Goal: Find specific page/section: Find specific page/section

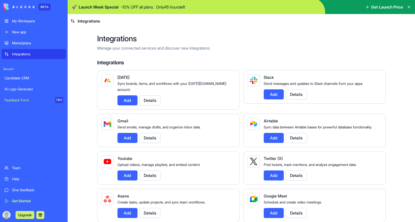
click at [25, 22] on div "My Workspace" at bounding box center [37, 21] width 51 height 5
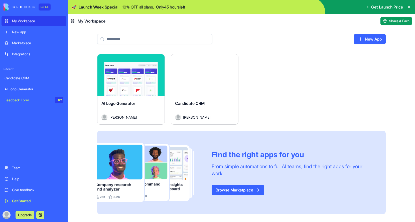
click at [214, 82] on div "Launch" at bounding box center [204, 75] width 67 height 42
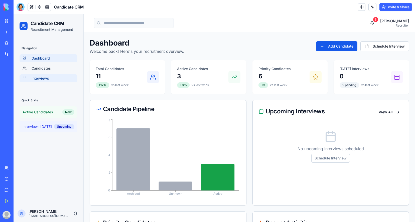
click at [42, 78] on span "Interviews" at bounding box center [41, 78] width 18 height 5
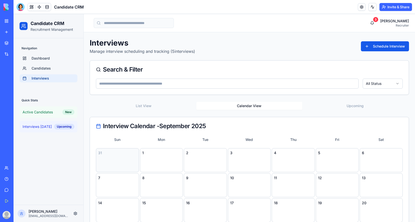
click at [247, 105] on button "Calendar View" at bounding box center [250, 106] width 106 height 8
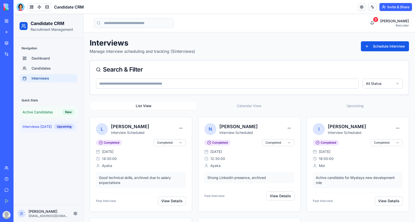
click at [147, 105] on button "List View" at bounding box center [144, 106] width 106 height 8
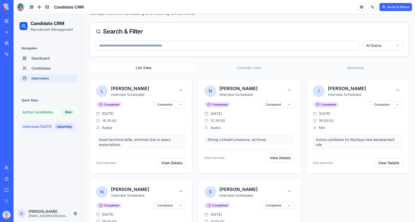
scroll to position [24, 0]
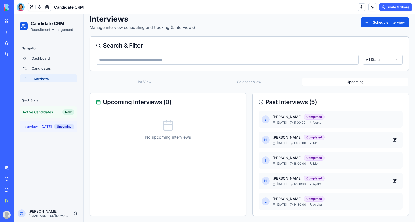
click at [355, 67] on div "Interviews Manage interview scheduling and tracking ( 5 interviews) Schedule In…" at bounding box center [250, 115] width 320 height 202
click at [145, 83] on button "List View" at bounding box center [144, 82] width 106 height 8
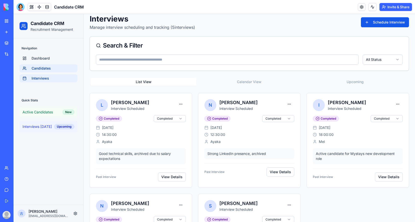
click at [44, 69] on span "Candidates" at bounding box center [41, 68] width 19 height 5
